Goal: Answer question/provide support

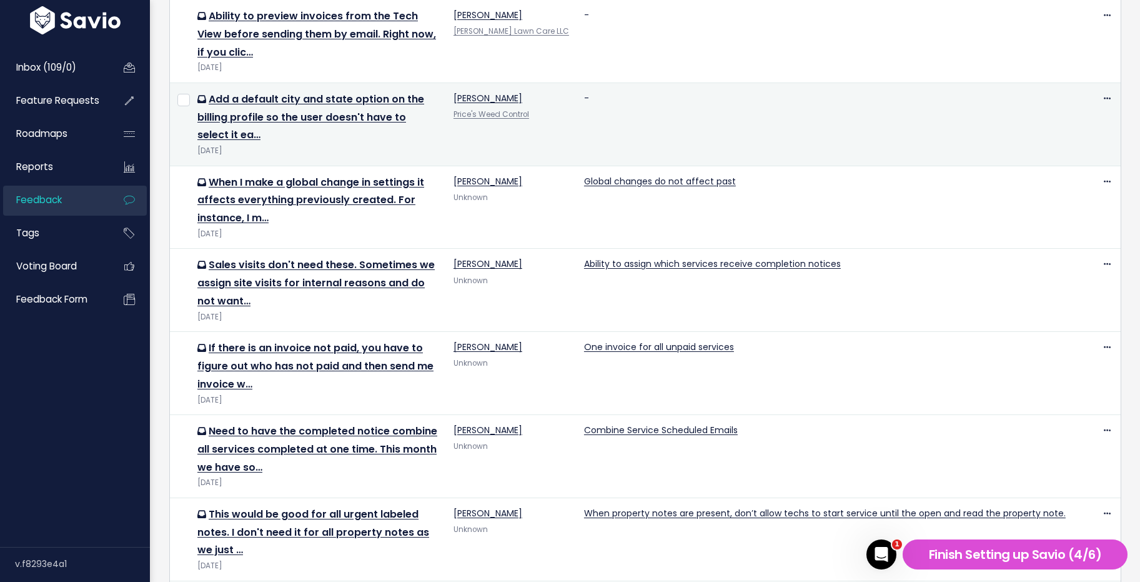
scroll to position [211, 0]
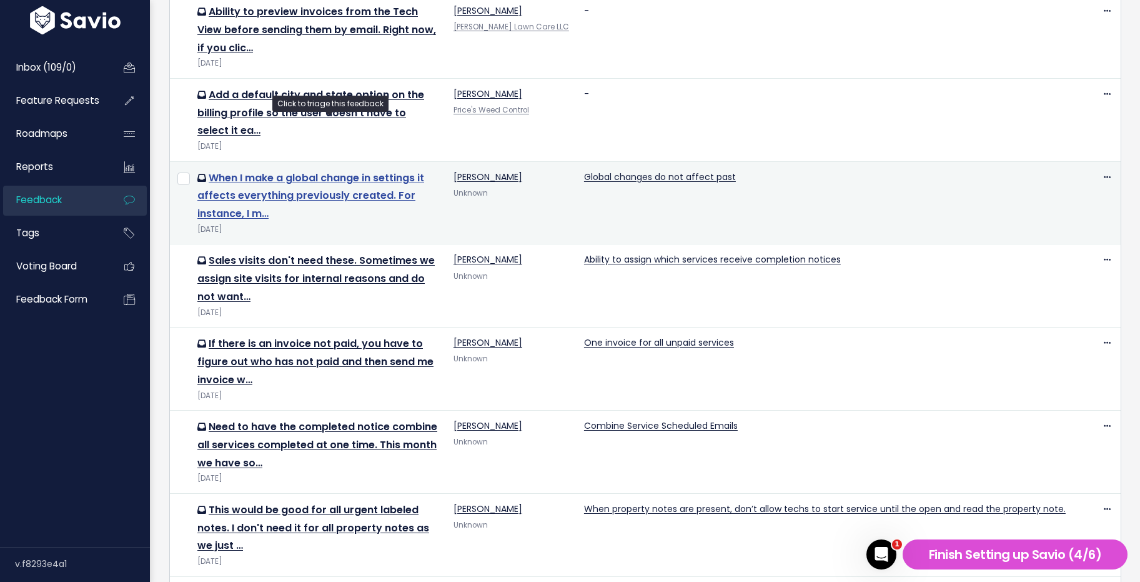
click at [406, 171] on link "When I make a global change in settings it affects everything previously create…" at bounding box center [310, 196] width 227 height 51
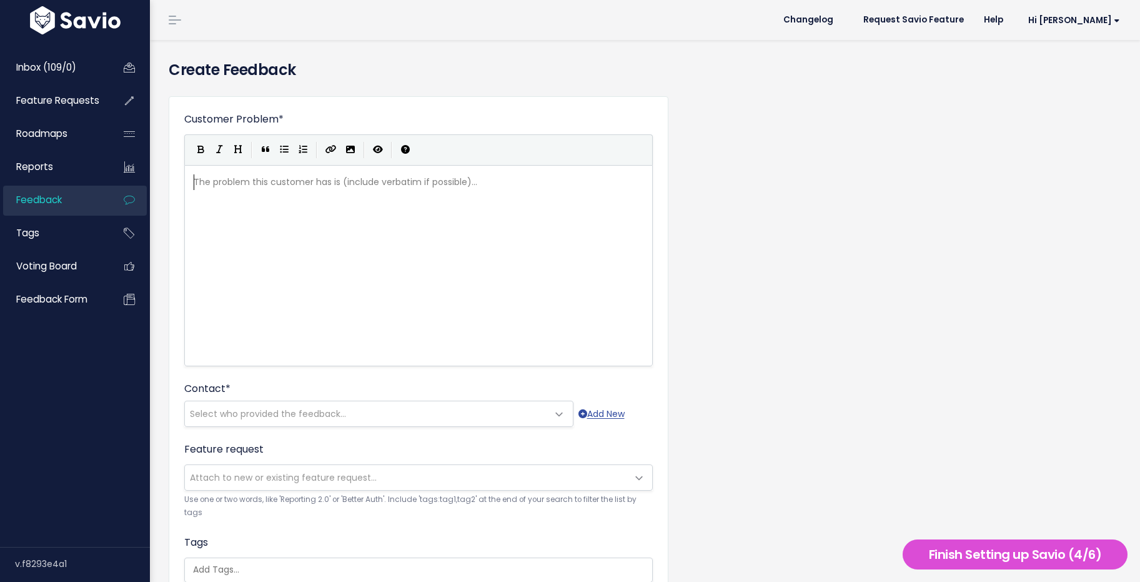
scroll to position [1, 0]
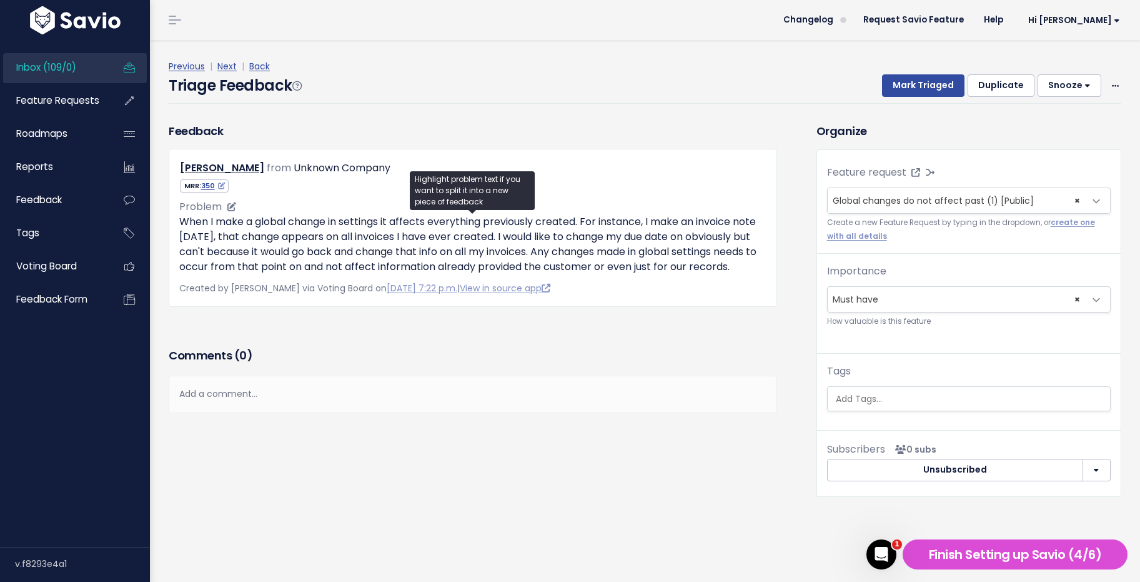
click at [745, 244] on p "When I make a global change in settings it affects everything previously create…" at bounding box center [472, 244] width 587 height 60
